Goal: Find contact information: Find contact information

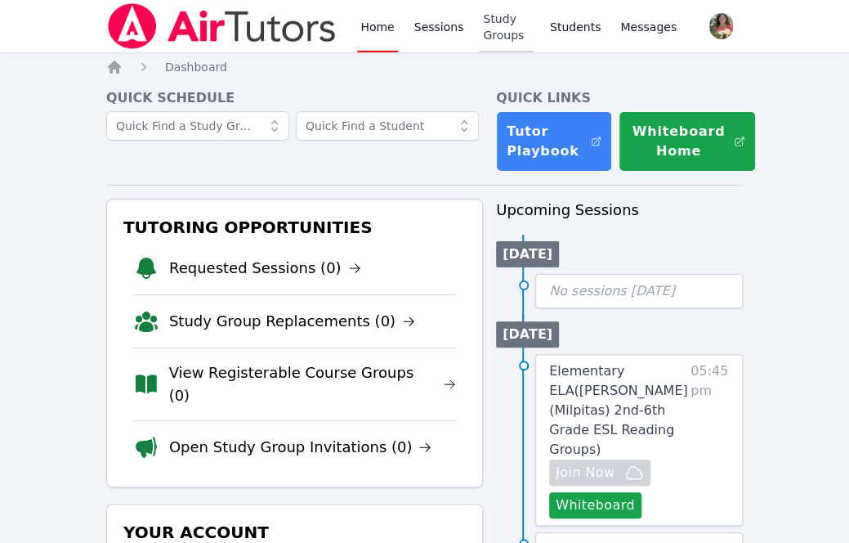
click at [502, 35] on link "Study Groups" at bounding box center [507, 26] width 54 height 52
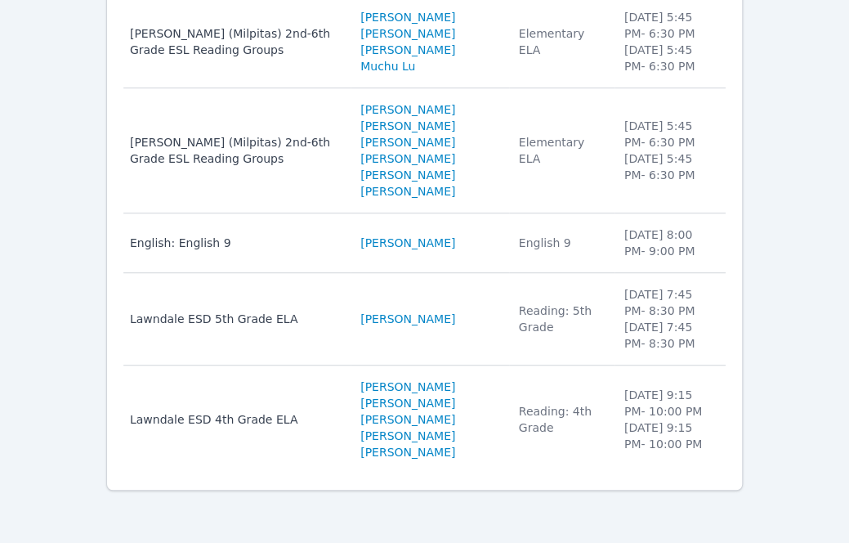
scroll to position [284, 0]
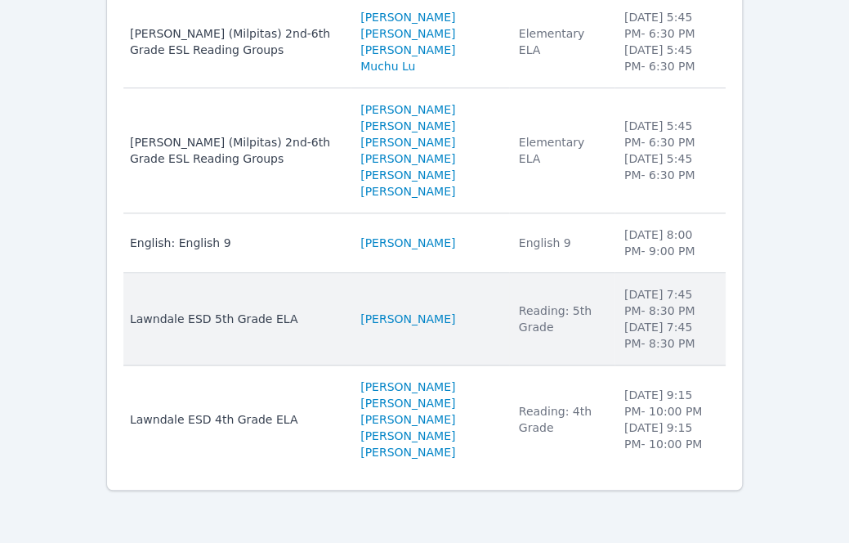
click at [272, 328] on td "Study Group Name Lawndale ESD 5th Grade ELA" at bounding box center [236, 319] width 227 height 92
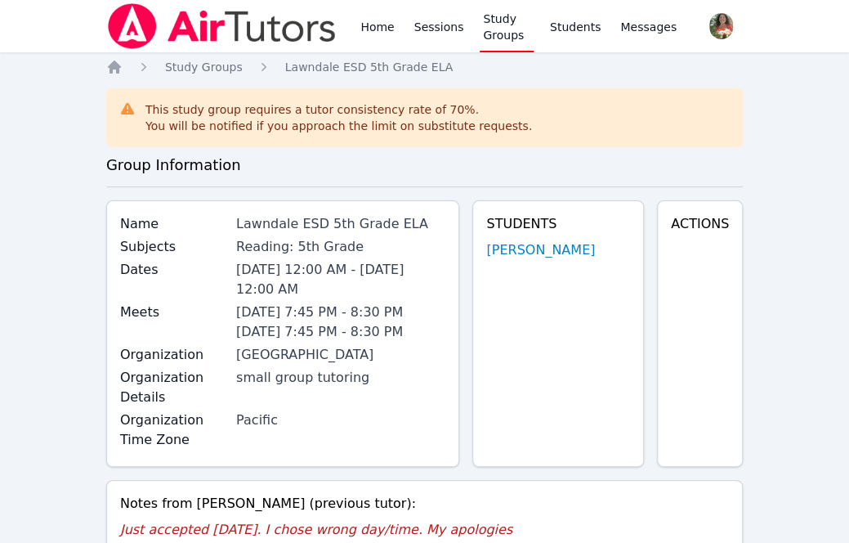
scroll to position [22, 0]
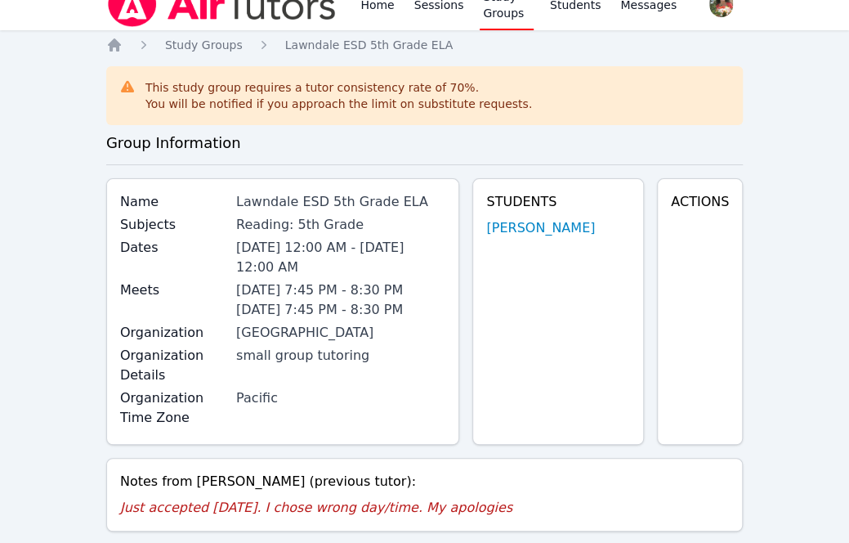
click at [544, 217] on div "Students Aria Evidson" at bounding box center [558, 311] width 172 height 266
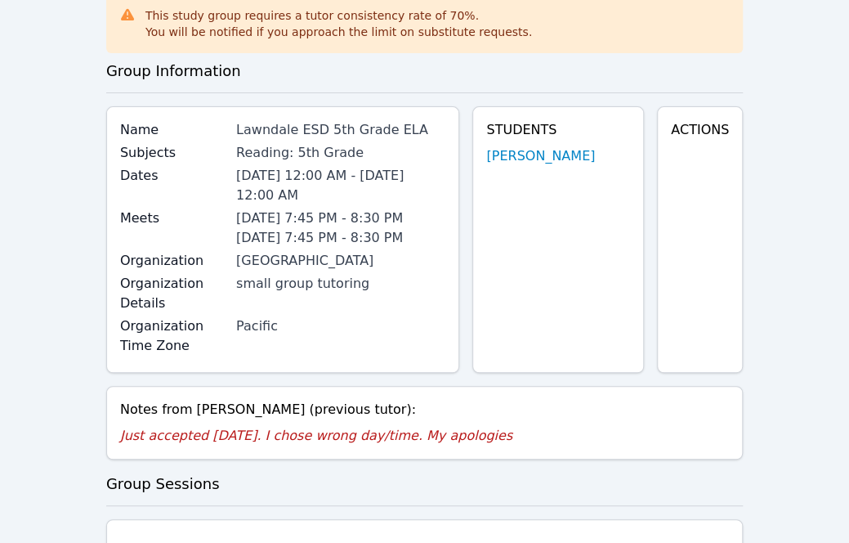
scroll to position [92, 0]
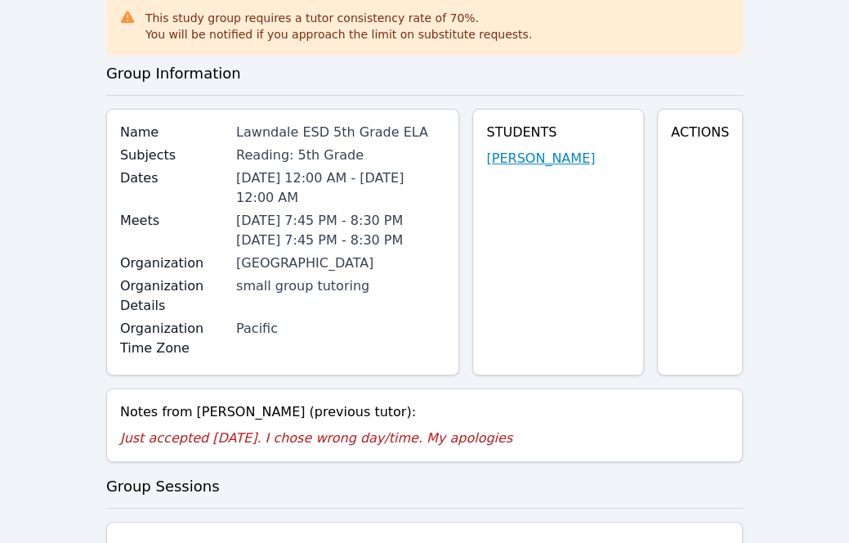
click at [527, 161] on link "Aria Evidson" at bounding box center [540, 159] width 109 height 20
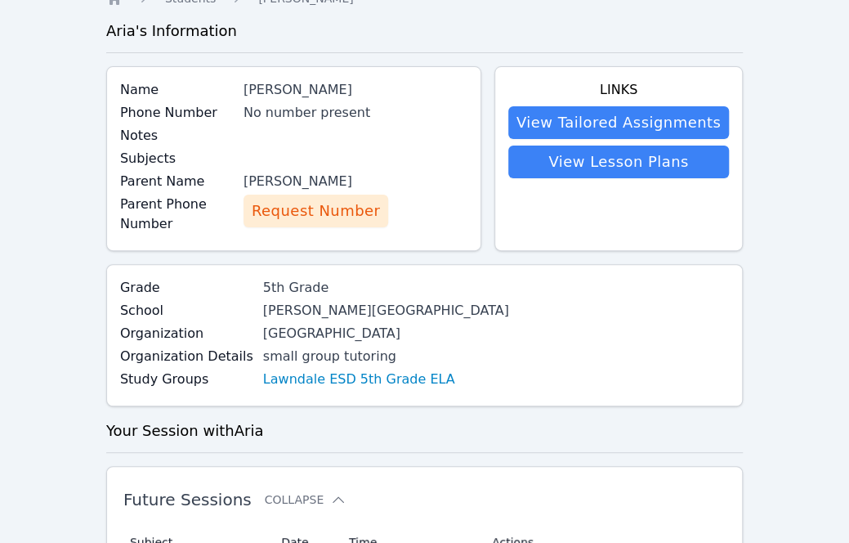
scroll to position [38, 0]
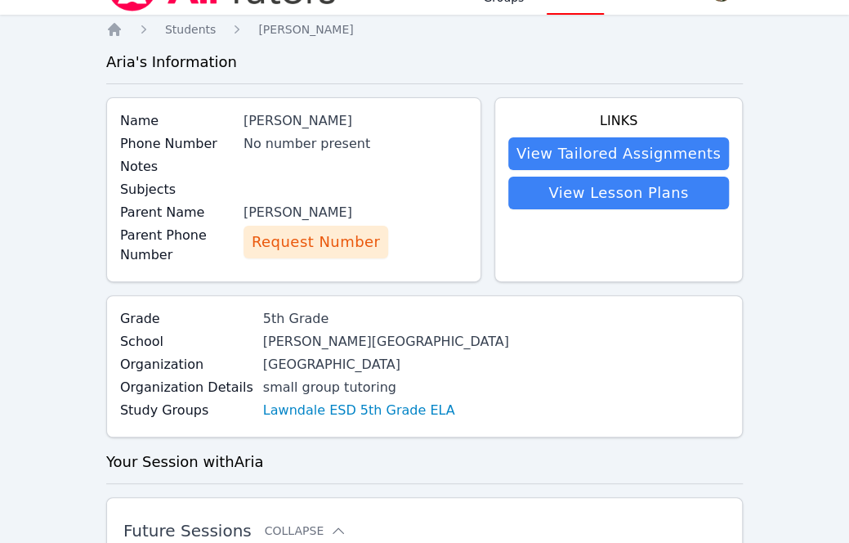
click at [304, 239] on span "Request Number" at bounding box center [316, 242] width 128 height 23
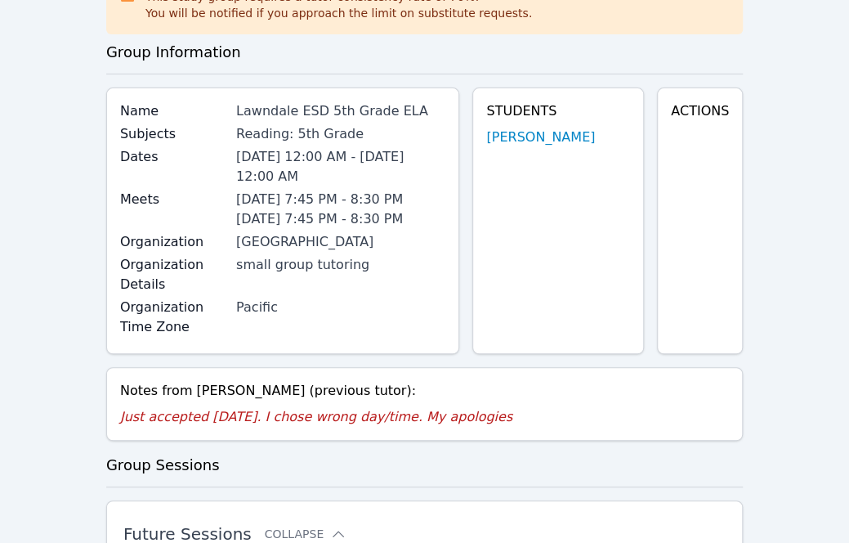
scroll to position [105, 0]
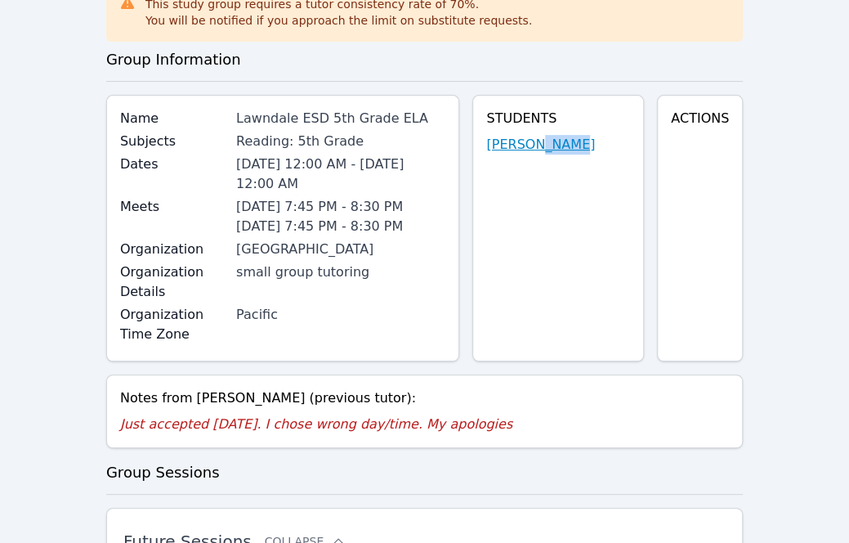
drag, startPoint x: 556, startPoint y: 154, endPoint x: 547, endPoint y: 142, distance: 15.2
click at [547, 142] on div "Students Aria Evidson" at bounding box center [558, 228] width 172 height 266
click at [547, 142] on link "Aria Evidson" at bounding box center [540, 145] width 109 height 20
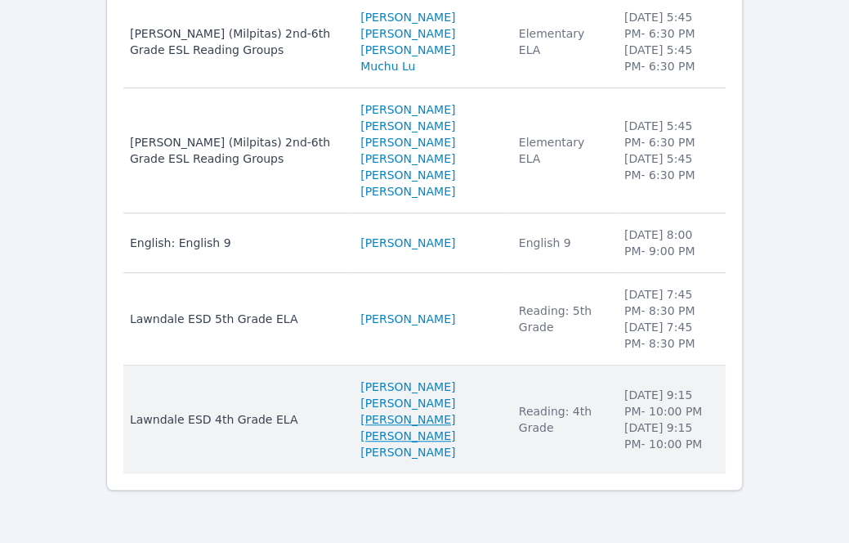
scroll to position [281, 0]
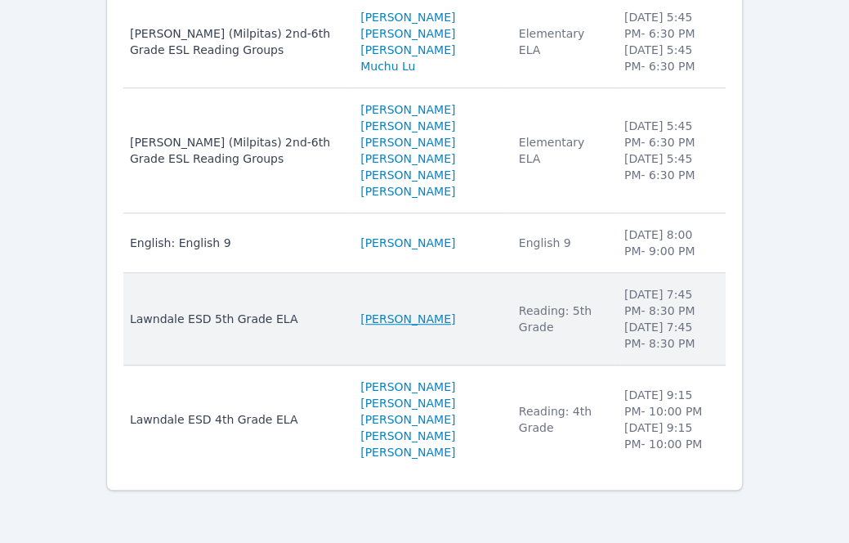
click at [378, 326] on link "Aria Evidson" at bounding box center [407, 319] width 95 height 16
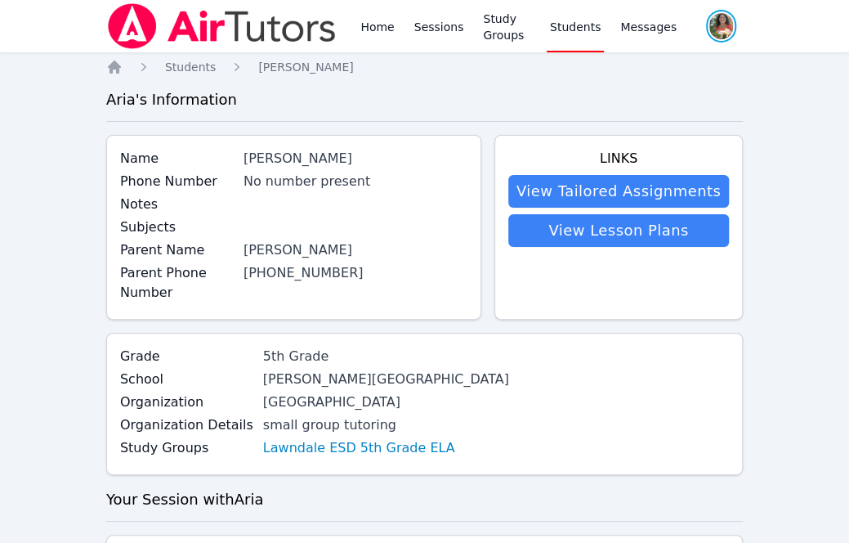
click at [709, 29] on span "button" at bounding box center [722, 26] width 34 height 36
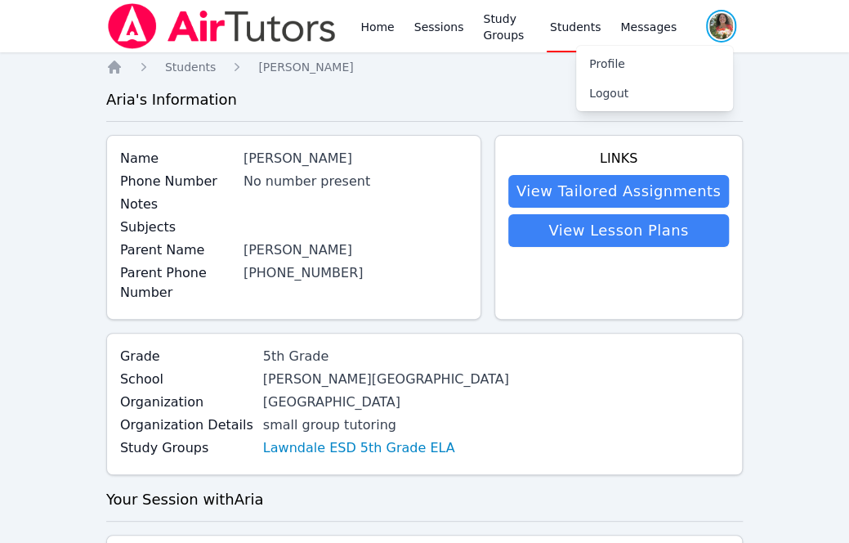
click at [709, 29] on span "button" at bounding box center [722, 26] width 34 height 36
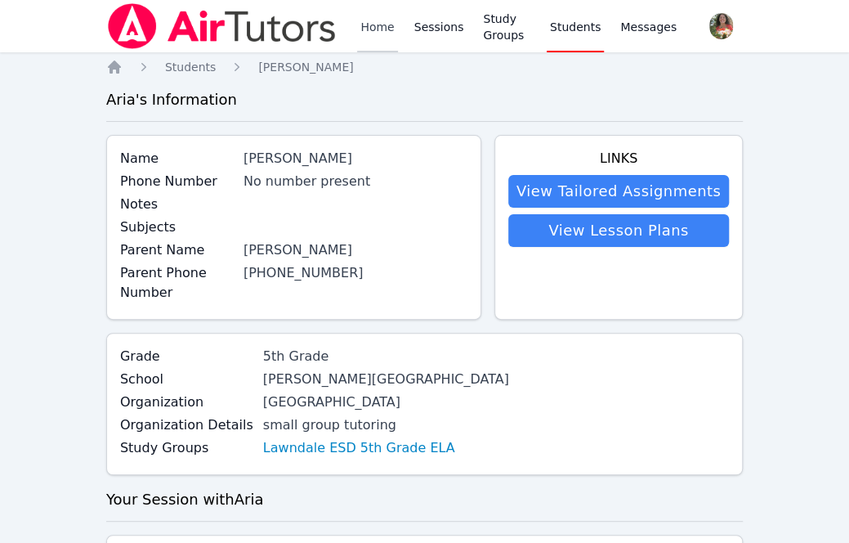
click at [365, 27] on link "Home" at bounding box center [377, 26] width 40 height 52
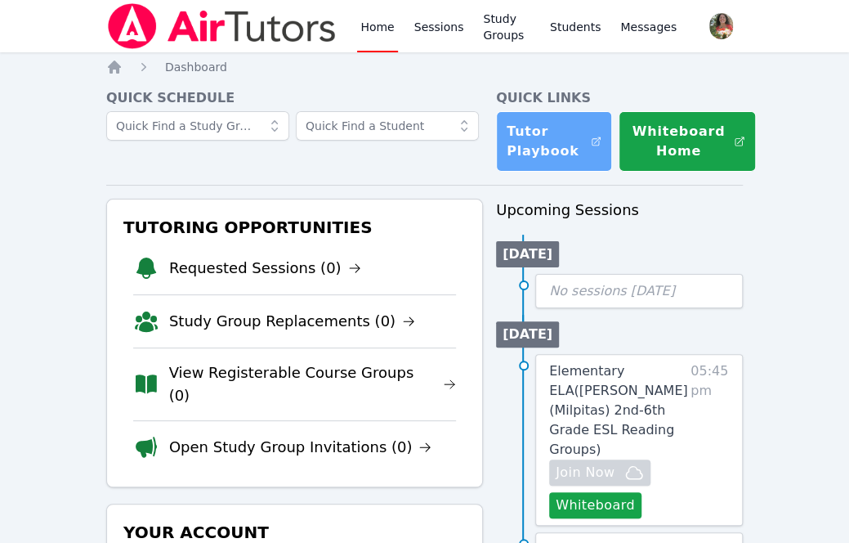
click at [556, 138] on link "Tutor Playbook" at bounding box center [554, 141] width 116 height 60
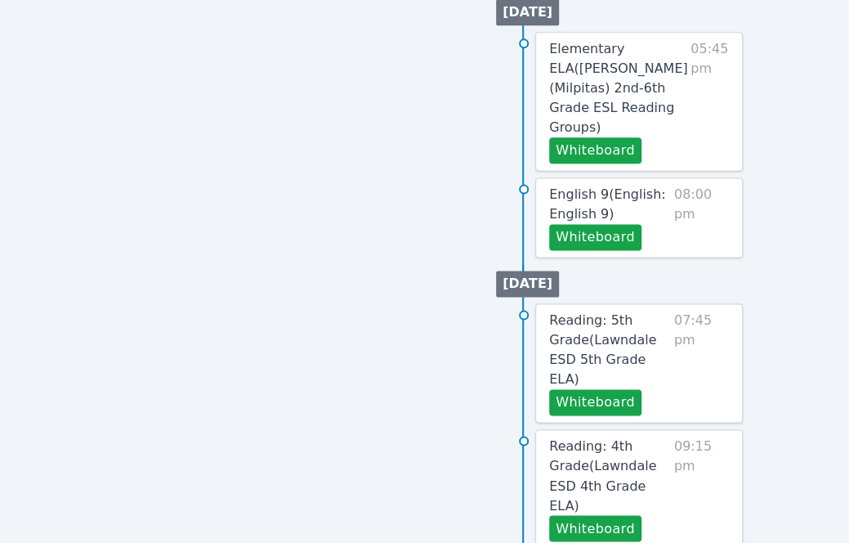
scroll to position [792, 0]
